Goal: Information Seeking & Learning: Understand process/instructions

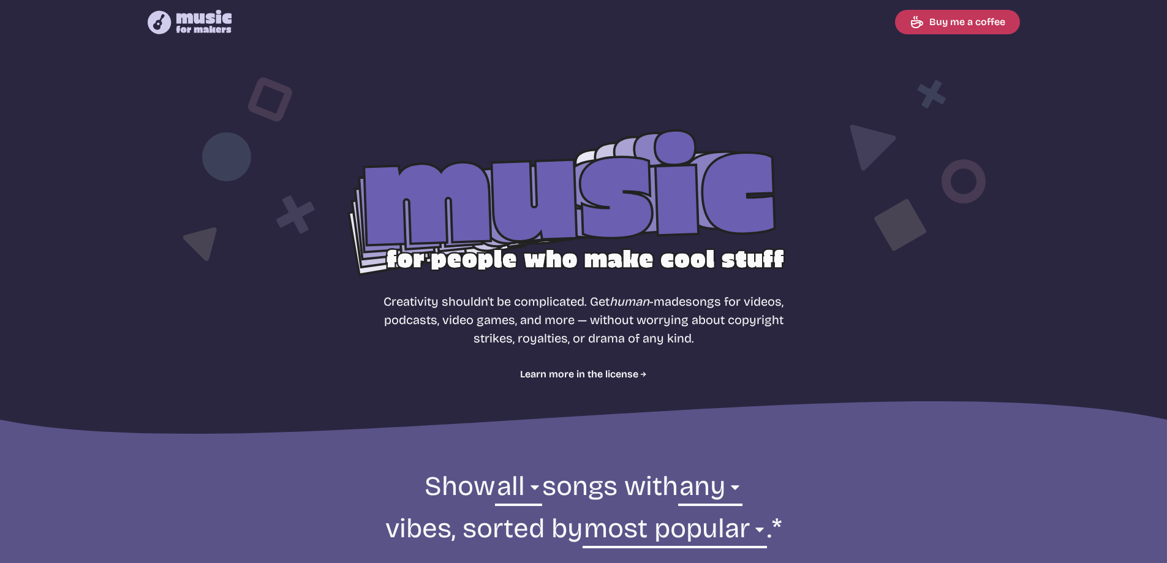
select select "most popular"
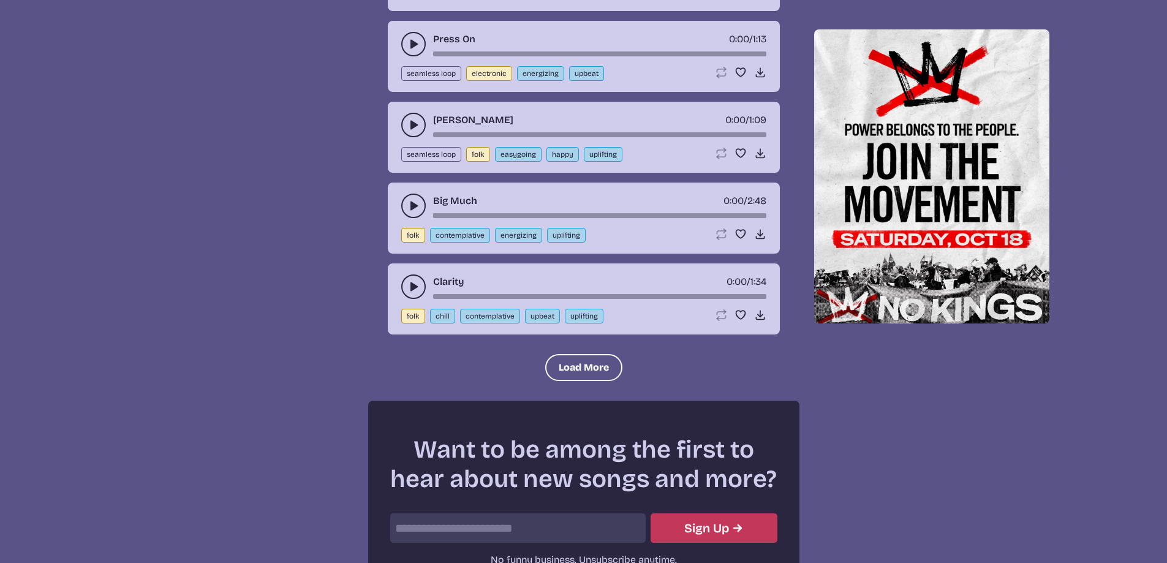
scroll to position [1409, 0]
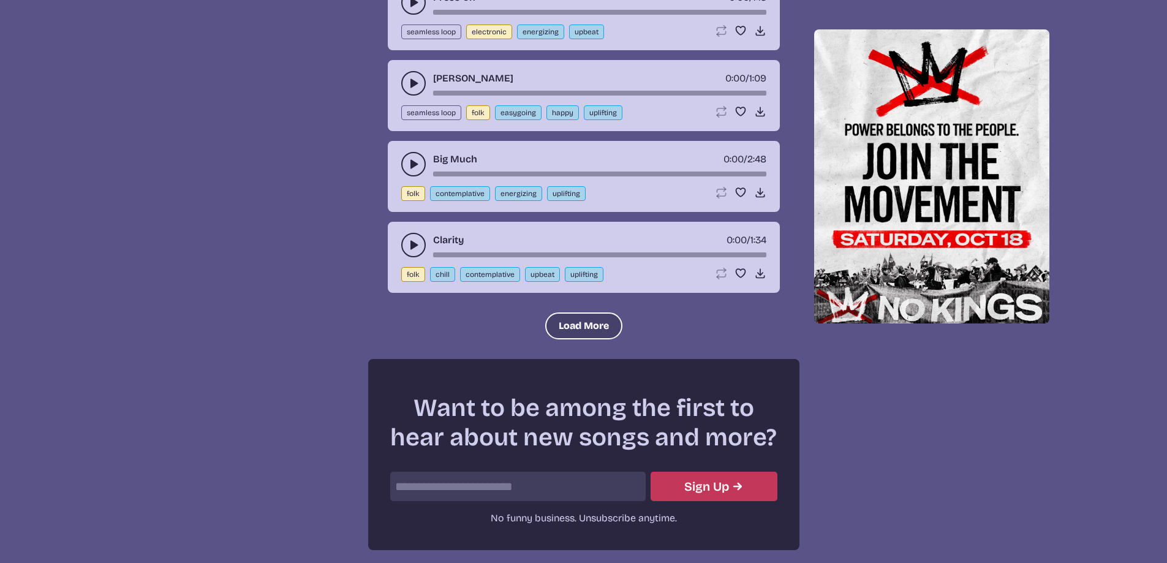
click at [578, 324] on button "Load More" at bounding box center [583, 325] width 77 height 27
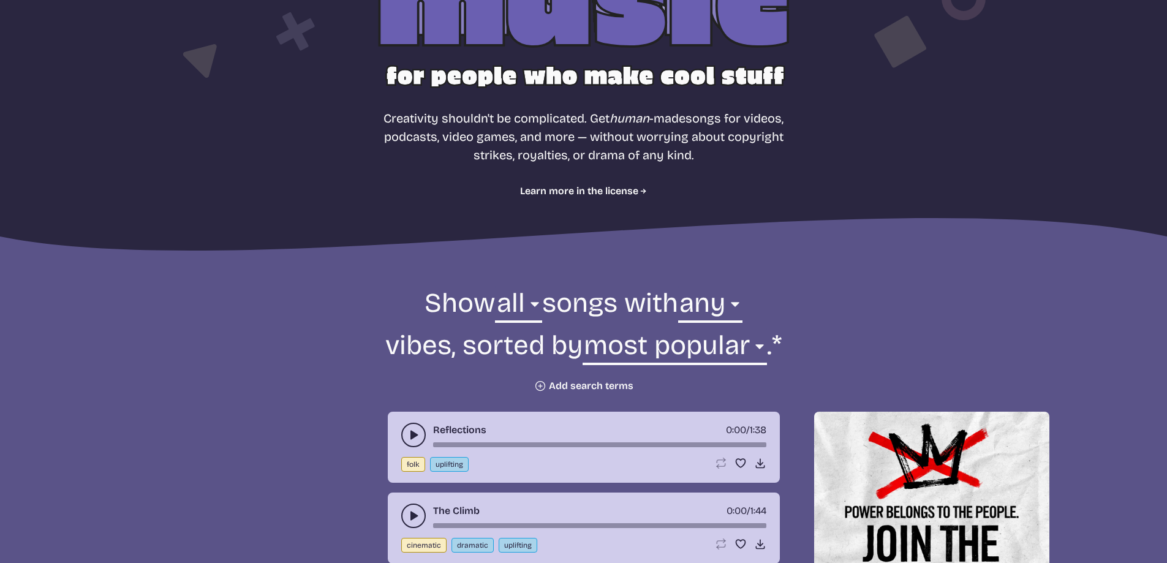
scroll to position [184, 0]
click at [725, 302] on select "any aggressive chill contemplative dark dramatic easygoing energizing happy ser…" at bounding box center [710, 306] width 64 height 42
click at [725, 301] on select "any aggressive chill contemplative dark dramatic easygoing energizing happy ser…" at bounding box center [710, 306] width 64 height 42
click at [521, 303] on select "all ambient cinematic electronic folk holiday jazz pop rock world" at bounding box center [518, 306] width 47 height 42
click at [519, 304] on select "all ambient cinematic electronic folk holiday jazz pop rock world" at bounding box center [518, 306] width 47 height 42
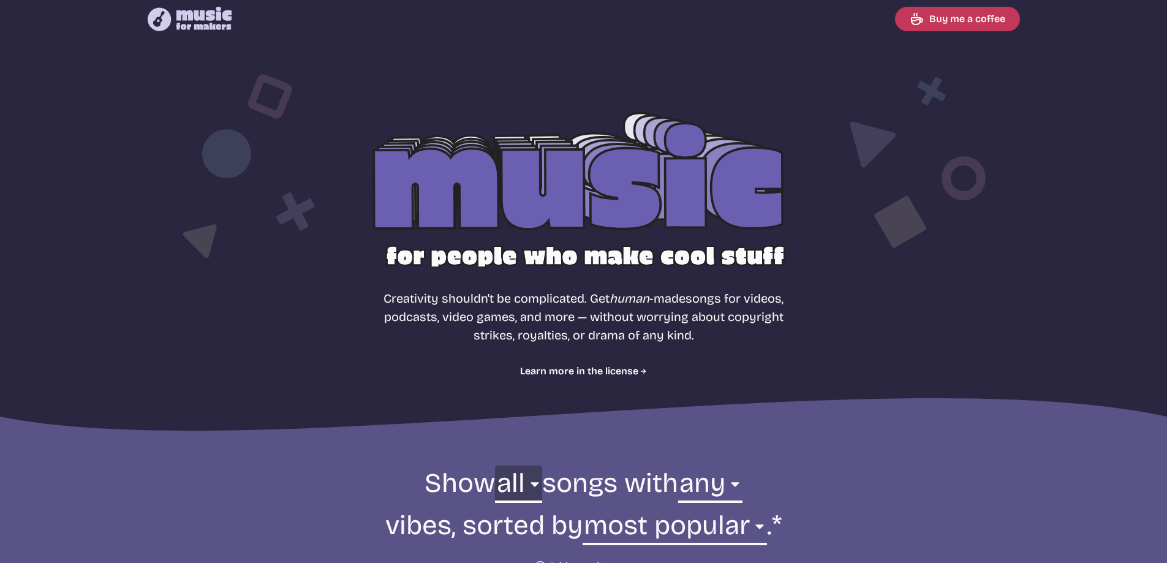
scroll to position [0, 0]
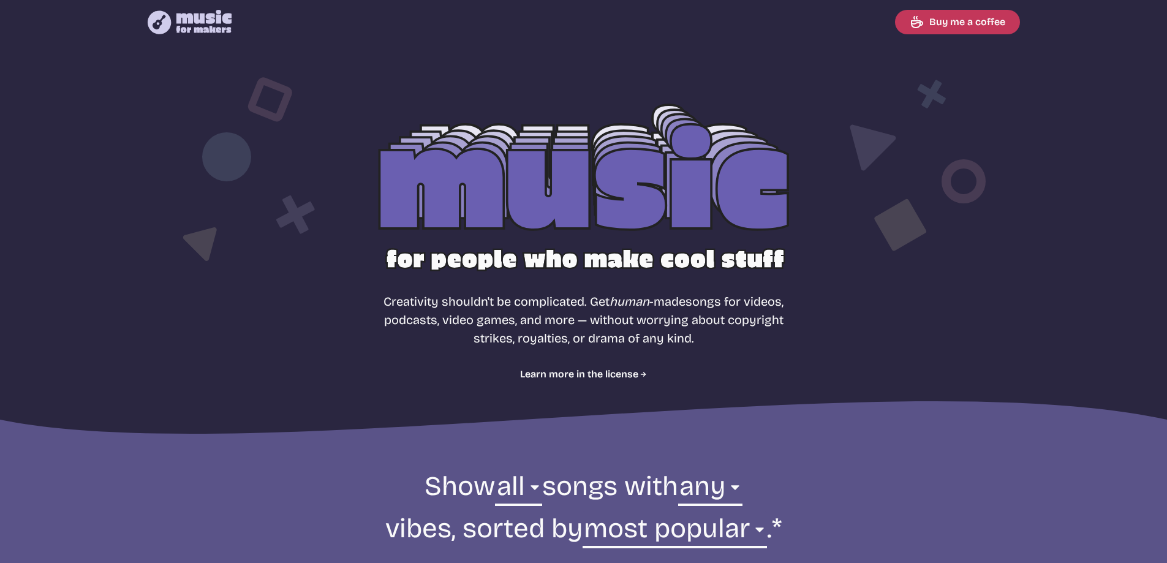
click at [208, 15] on icon at bounding box center [204, 21] width 56 height 23
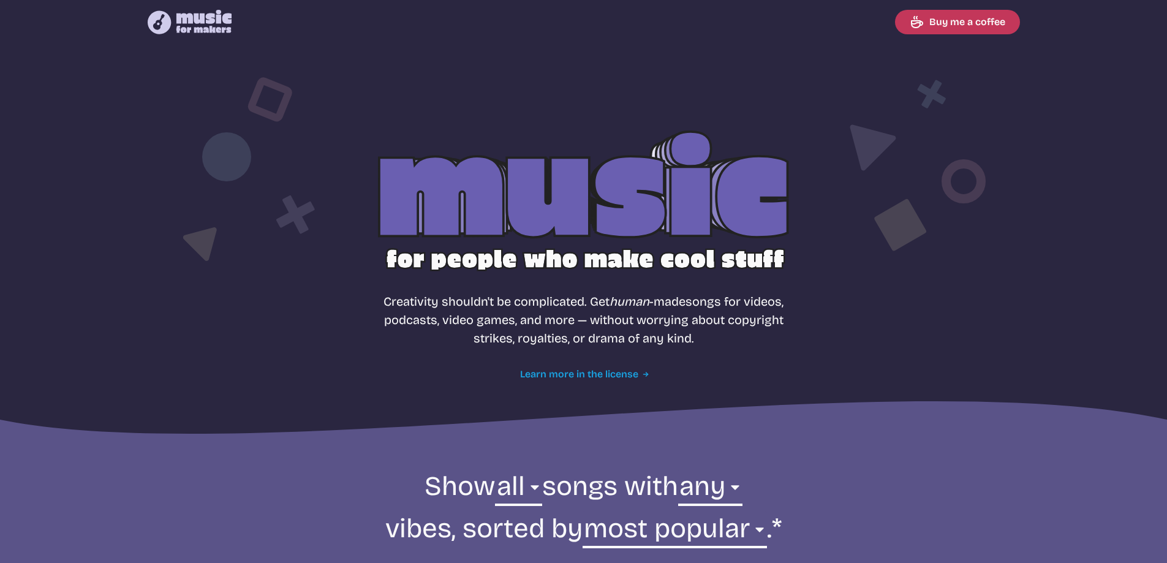
click at [575, 375] on link "Learn more in the license" at bounding box center [583, 374] width 127 height 15
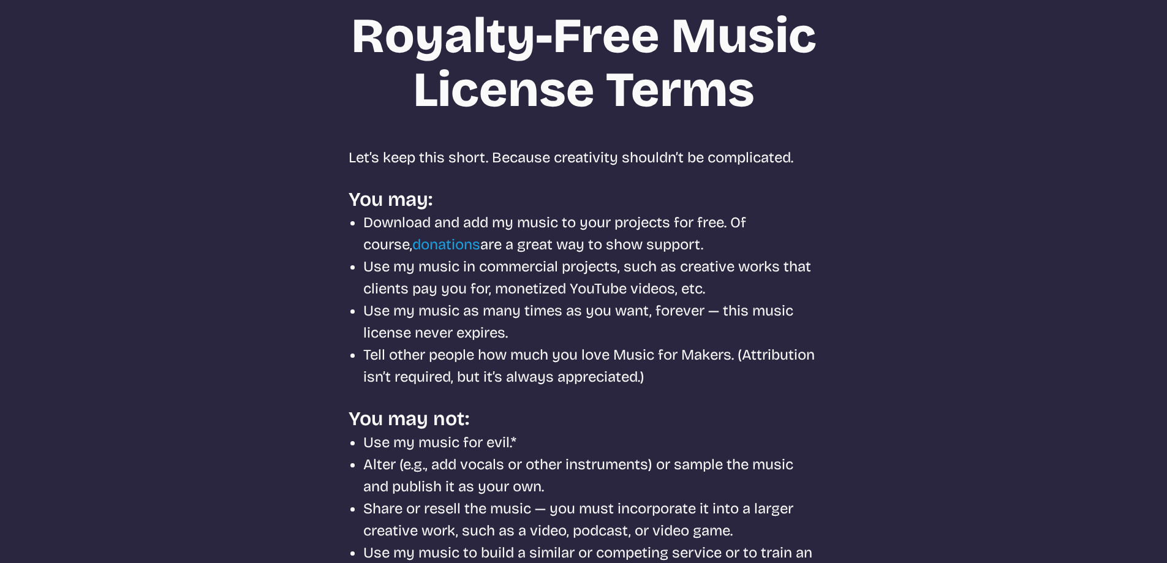
scroll to position [61, 0]
